Goal: Information Seeking & Learning: Learn about a topic

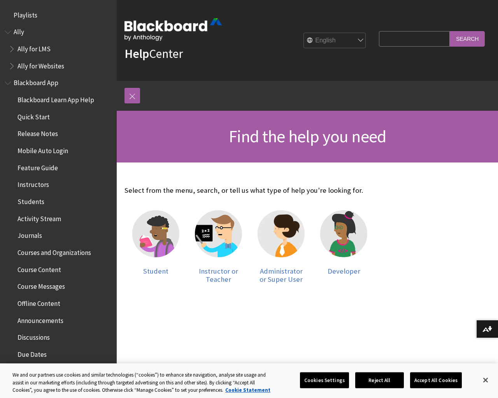
click at [412, 38] on input "Search Query" at bounding box center [414, 38] width 71 height 15
type input "discussion board"
click at [467, 38] on input "Search" at bounding box center [466, 38] width 35 height 15
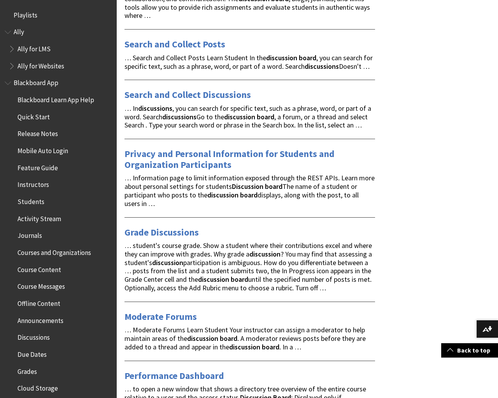
scroll to position [597, 0]
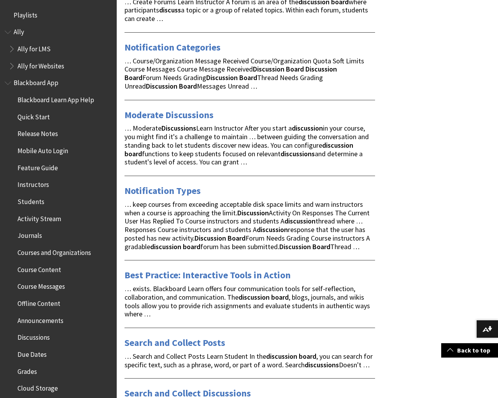
click at [35, 184] on span "Instructors" at bounding box center [32, 183] width 31 height 10
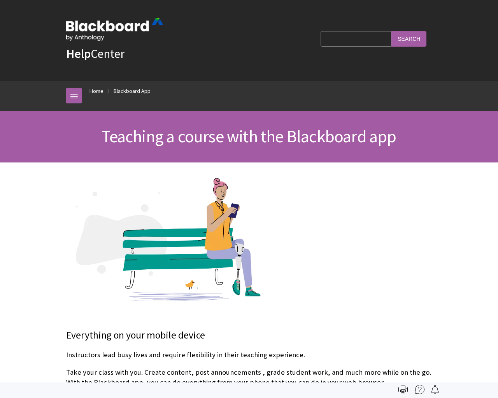
scroll to position [167, 0]
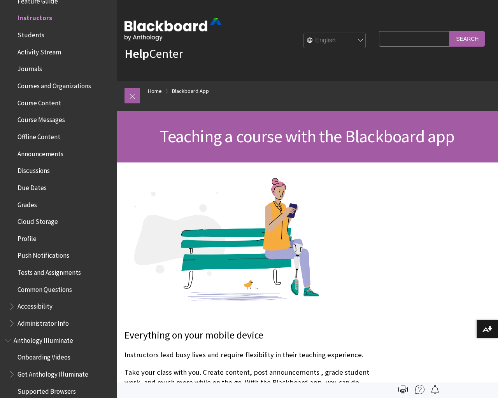
click at [36, 171] on span "Discussions" at bounding box center [33, 169] width 32 height 10
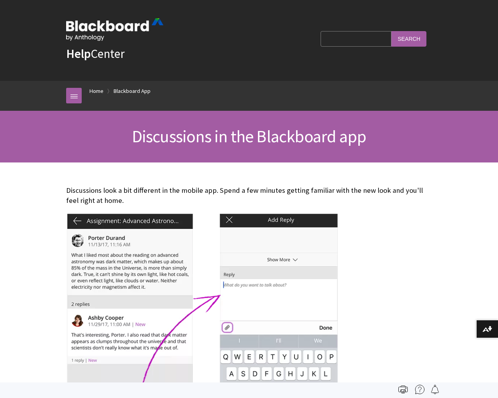
scroll to position [319, 0]
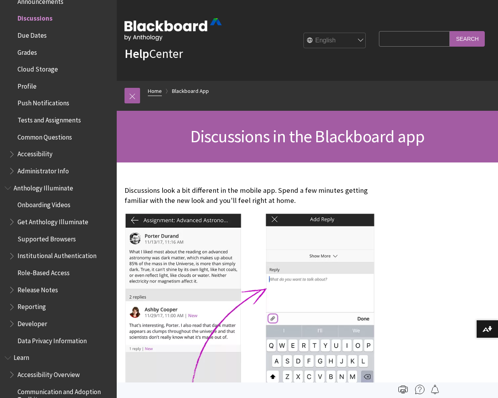
click at [154, 91] on link "Home" at bounding box center [155, 91] width 14 height 10
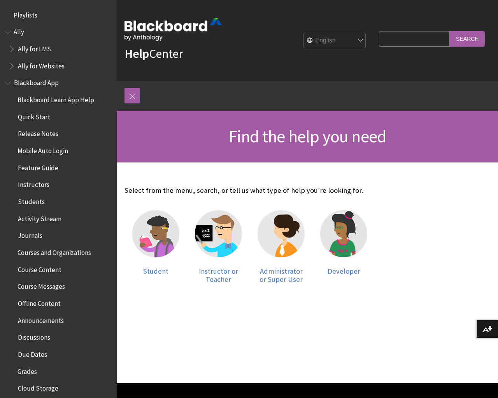
click at [42, 167] on span "Feature Guide" at bounding box center [37, 166] width 40 height 10
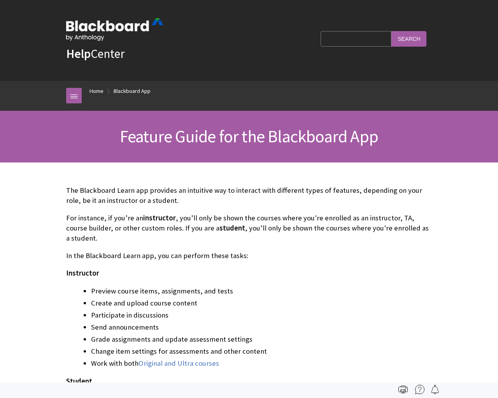
scroll to position [150, 0]
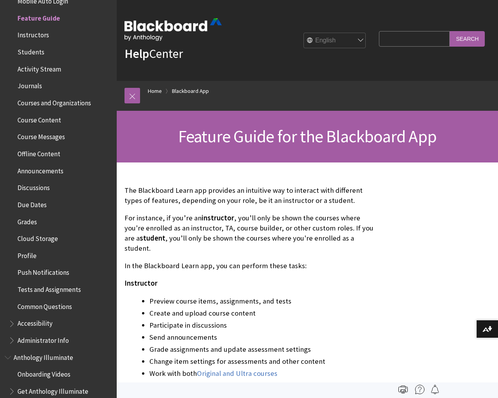
click at [38, 187] on span "Discussions" at bounding box center [33, 186] width 32 height 10
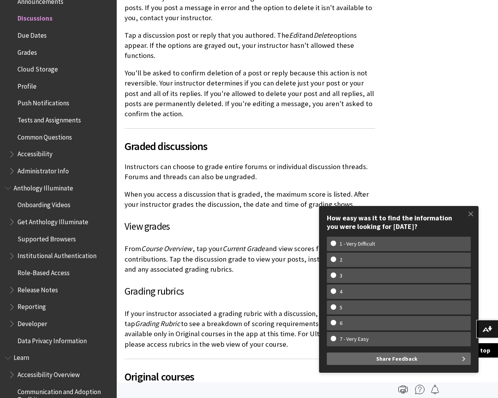
scroll to position [299, 0]
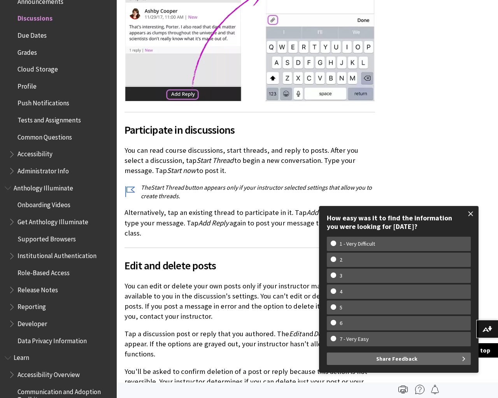
click at [474, 212] on span at bounding box center [470, 214] width 16 height 16
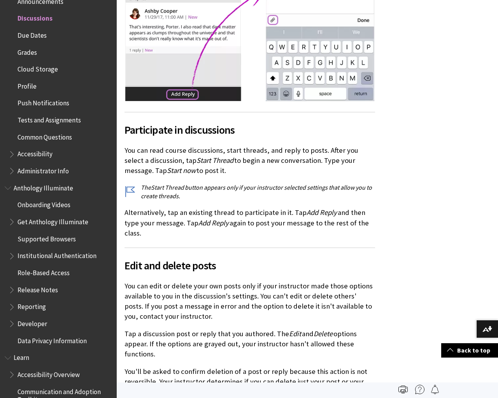
click at [36, 138] on span "Common Questions" at bounding box center [44, 136] width 54 height 10
